Goal: Navigation & Orientation: Understand site structure

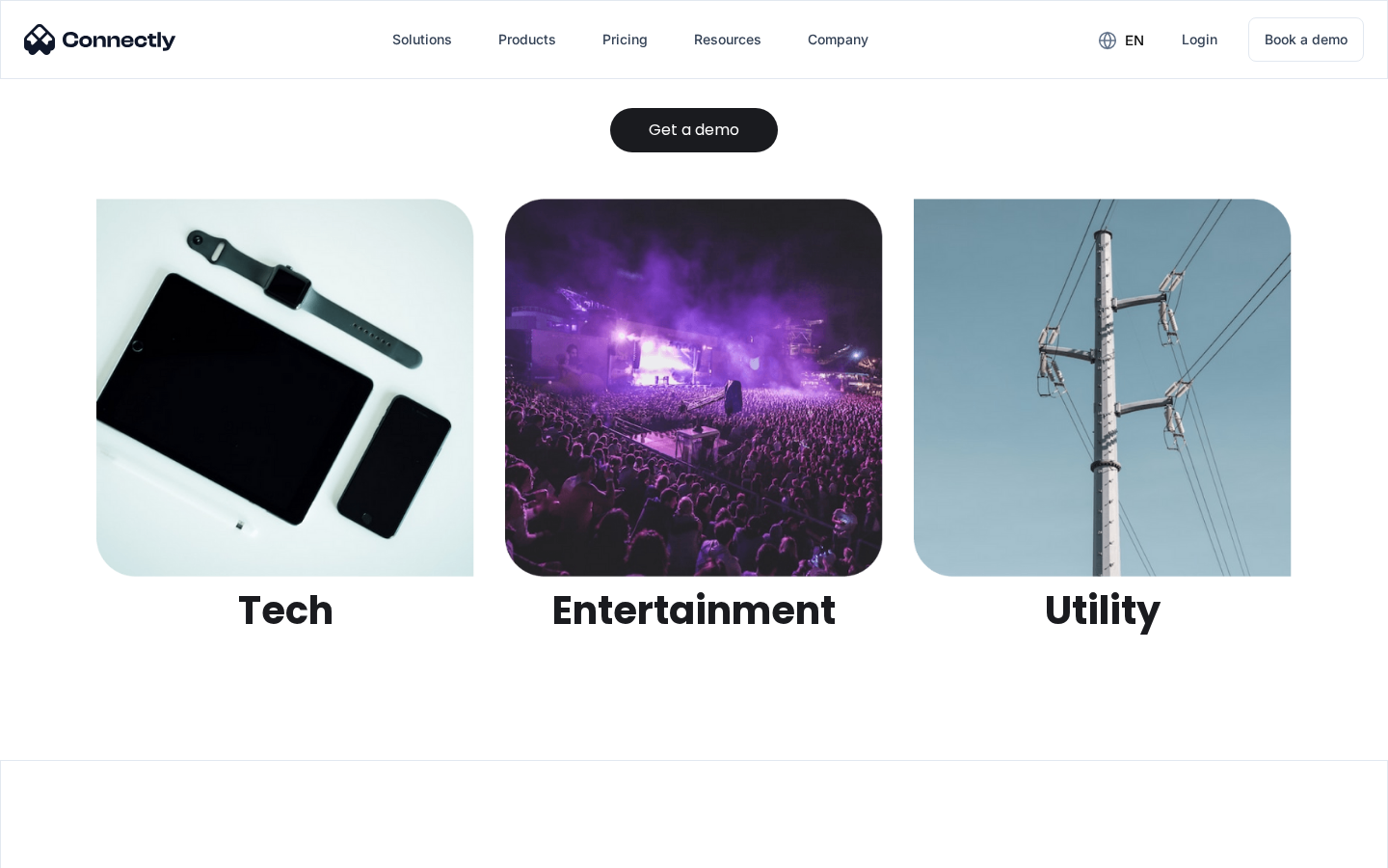
scroll to position [6082, 0]
